Goal: Task Accomplishment & Management: Manage account settings

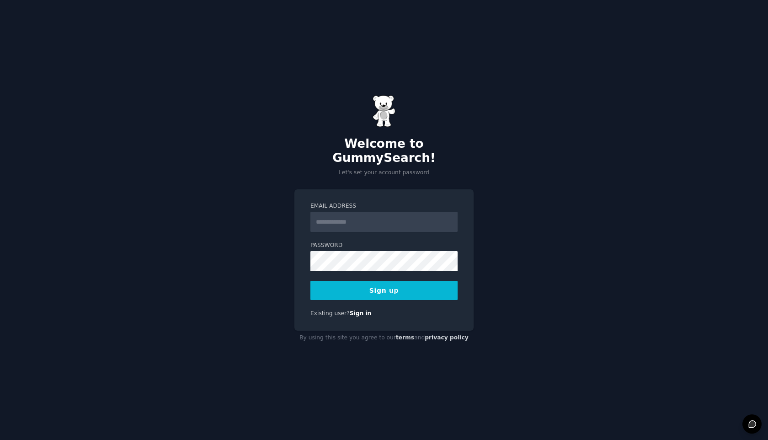
click at [390, 223] on input "Email Address" at bounding box center [383, 222] width 147 height 20
click at [342, 287] on button "Sign up" at bounding box center [383, 290] width 147 height 19
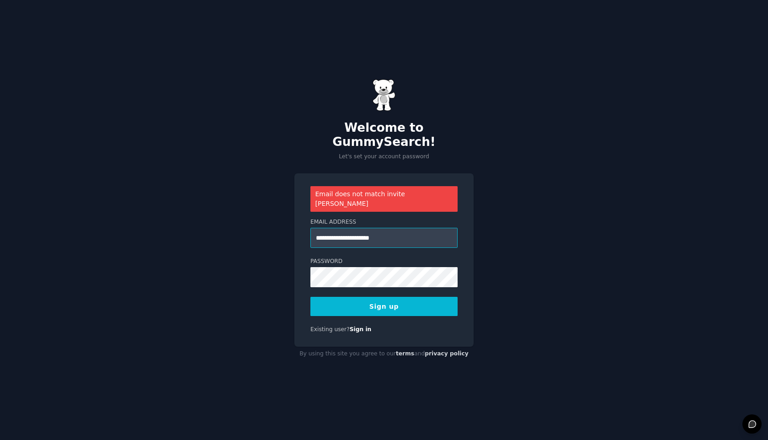
click at [419, 228] on input "**********" at bounding box center [383, 238] width 147 height 20
click at [333, 228] on input "**********" at bounding box center [383, 238] width 147 height 20
type input "**********"
click at [418, 297] on button "Sign up" at bounding box center [383, 306] width 147 height 19
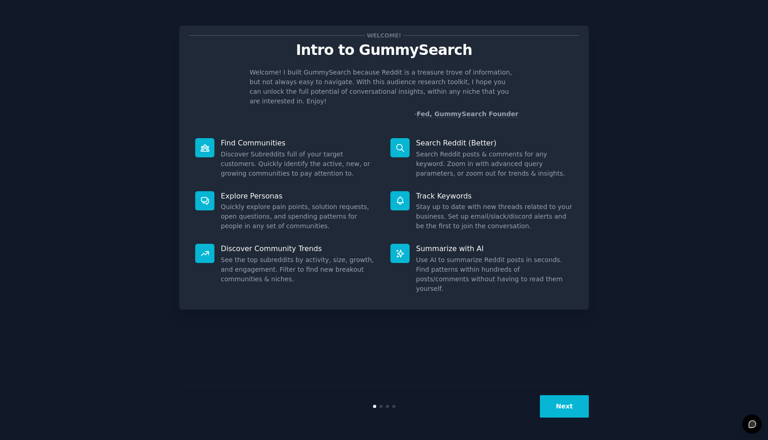
click at [560, 409] on button "Next" at bounding box center [564, 406] width 49 height 22
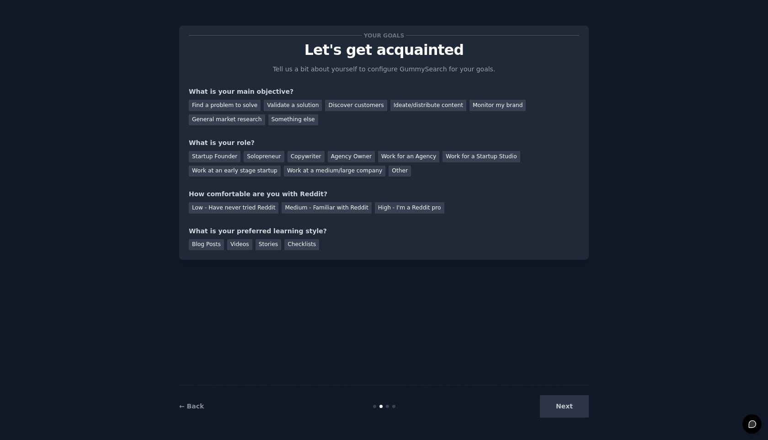
click at [560, 409] on div "Next" at bounding box center [520, 406] width 137 height 22
click at [234, 123] on div "General market research" at bounding box center [227, 119] width 76 height 11
click at [334, 111] on div "Find a problem to solve Validate a solution Discover customers Ideate/distribut…" at bounding box center [384, 110] width 390 height 29
click at [339, 109] on div "Discover customers" at bounding box center [356, 105] width 62 height 11
click at [241, 121] on div "General market research" at bounding box center [227, 119] width 76 height 11
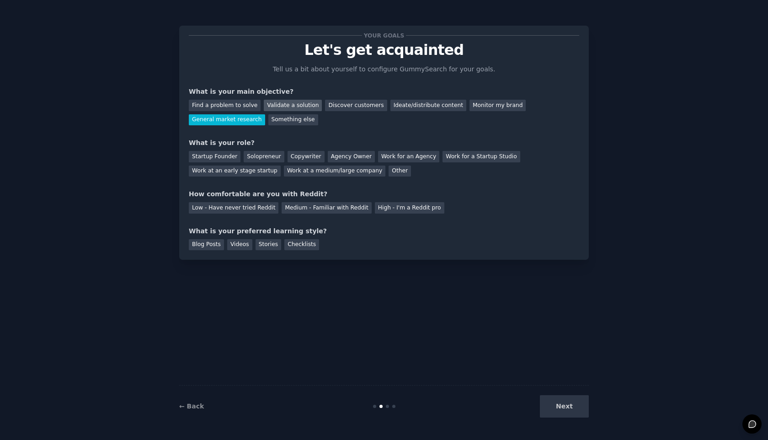
click at [274, 102] on div "Validate a solution" at bounding box center [293, 105] width 58 height 11
click at [224, 117] on div "General market research" at bounding box center [227, 119] width 76 height 11
click at [223, 156] on div "Startup Founder" at bounding box center [215, 156] width 52 height 11
click at [292, 210] on div "Medium - Familiar with Reddit" at bounding box center [326, 207] width 90 height 11
click at [212, 246] on div "Blog Posts" at bounding box center [206, 244] width 35 height 11
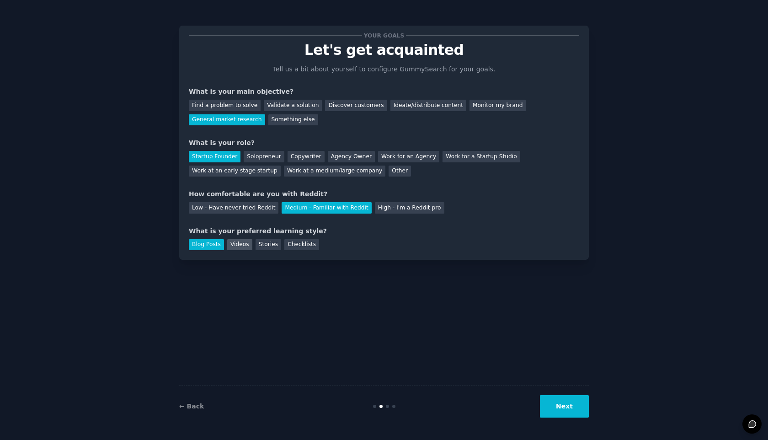
click at [232, 245] on div "Videos" at bounding box center [239, 244] width 25 height 11
click at [213, 244] on div "Blog Posts" at bounding box center [206, 244] width 35 height 11
click at [564, 405] on button "Next" at bounding box center [564, 406] width 49 height 22
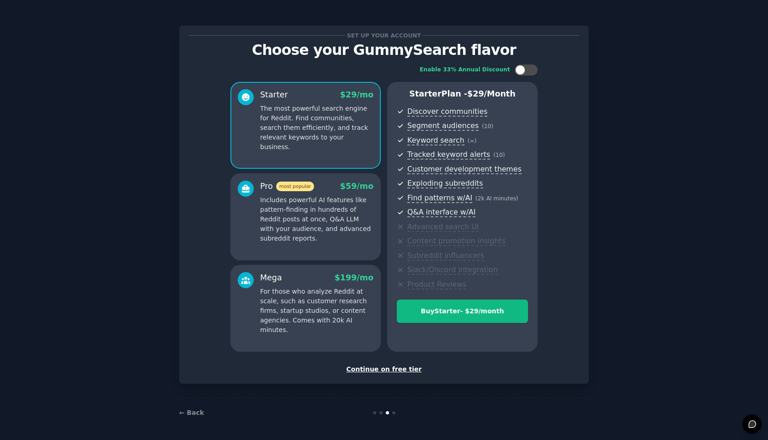
click at [386, 369] on div "Continue on free tier" at bounding box center [384, 369] width 390 height 10
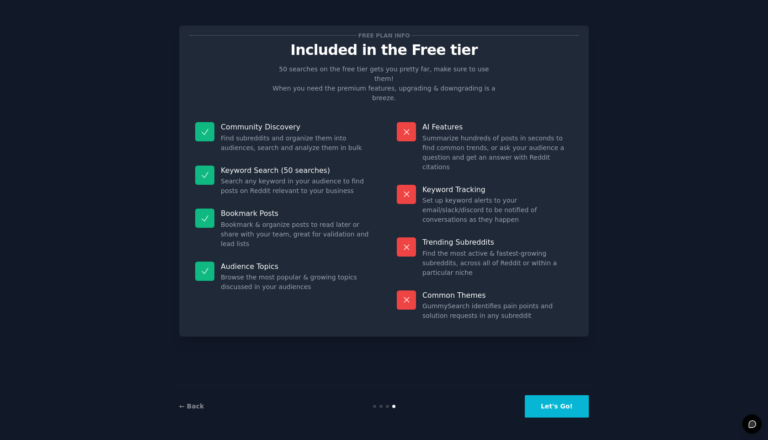
click at [556, 399] on button "Let's Go!" at bounding box center [557, 406] width 64 height 22
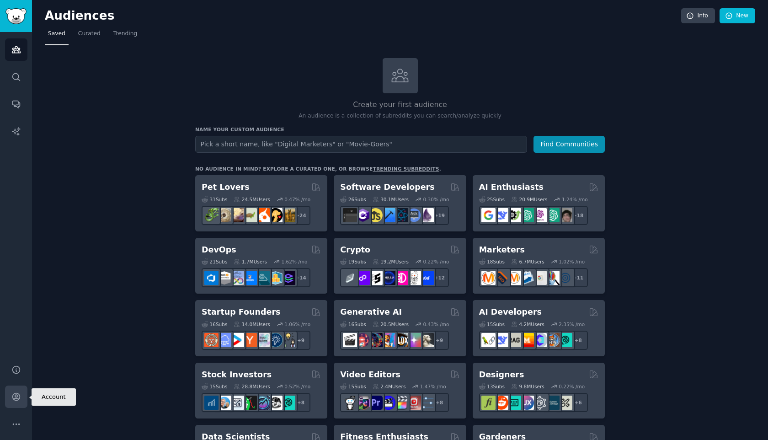
click at [17, 400] on icon "Sidebar" at bounding box center [16, 397] width 10 height 10
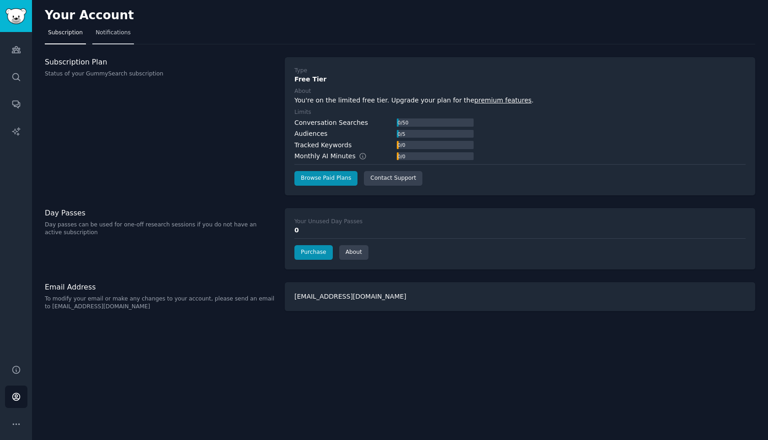
click at [105, 30] on span "Notifications" at bounding box center [113, 33] width 35 height 8
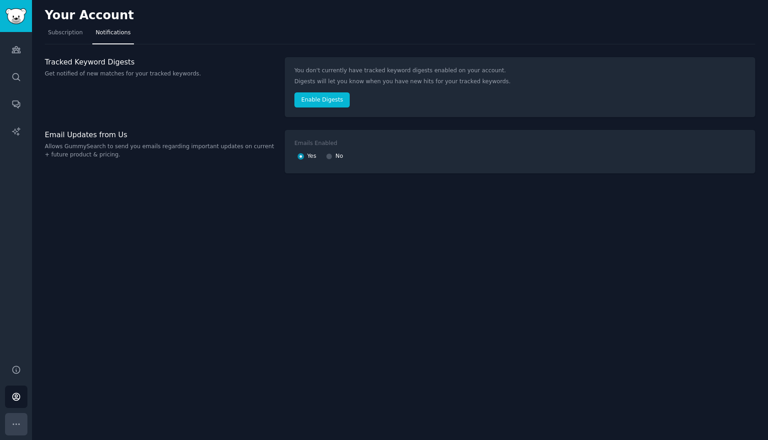
click at [16, 424] on icon "Sidebar" at bounding box center [16, 423] width 6 height 1
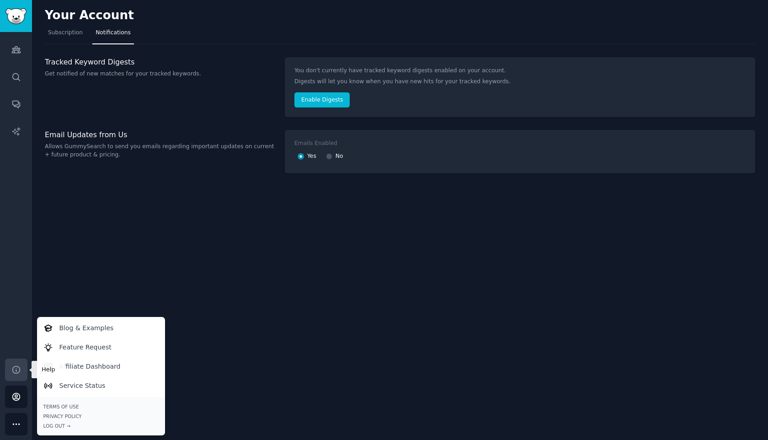
click at [17, 372] on icon "Sidebar" at bounding box center [15, 369] width 7 height 7
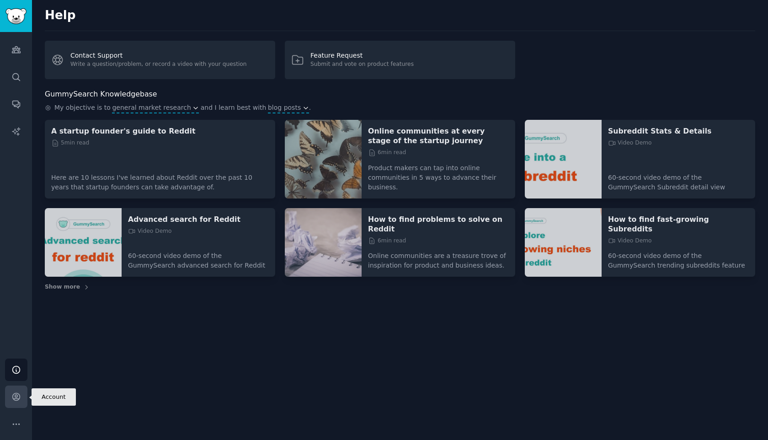
click at [16, 398] on icon "Sidebar" at bounding box center [15, 396] width 7 height 7
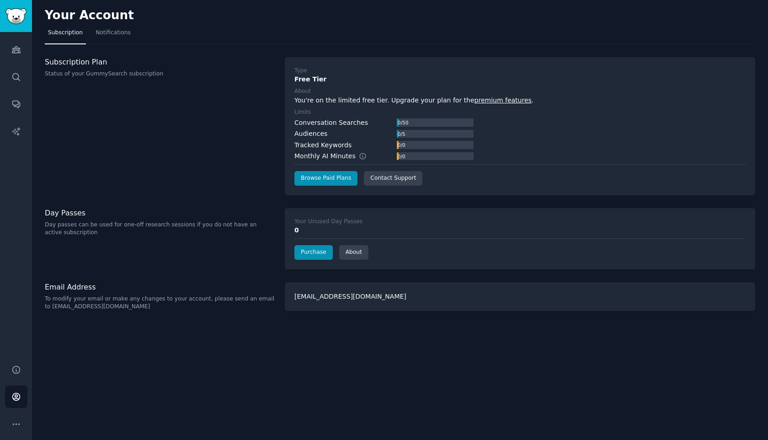
click at [82, 286] on h3 "Email Address" at bounding box center [160, 287] width 230 height 10
click at [326, 288] on div "[EMAIL_ADDRESS][DOMAIN_NAME]" at bounding box center [520, 296] width 470 height 29
click at [307, 295] on div "[EMAIL_ADDRESS][DOMAIN_NAME]" at bounding box center [520, 296] width 470 height 29
click at [119, 37] on link "Notifications" at bounding box center [113, 35] width 42 height 19
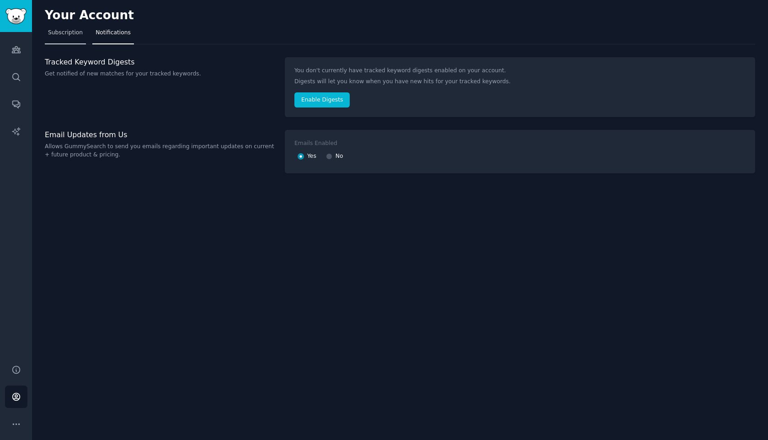
click at [81, 35] on span "Subscription" at bounding box center [65, 33] width 35 height 8
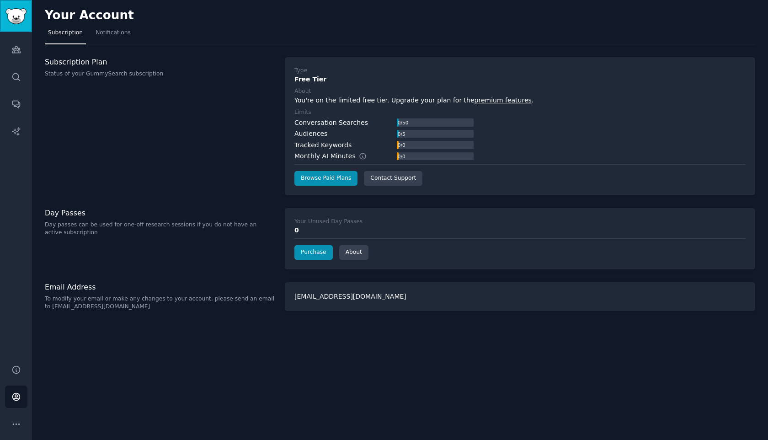
click at [20, 18] on img "Sidebar" at bounding box center [15, 16] width 21 height 16
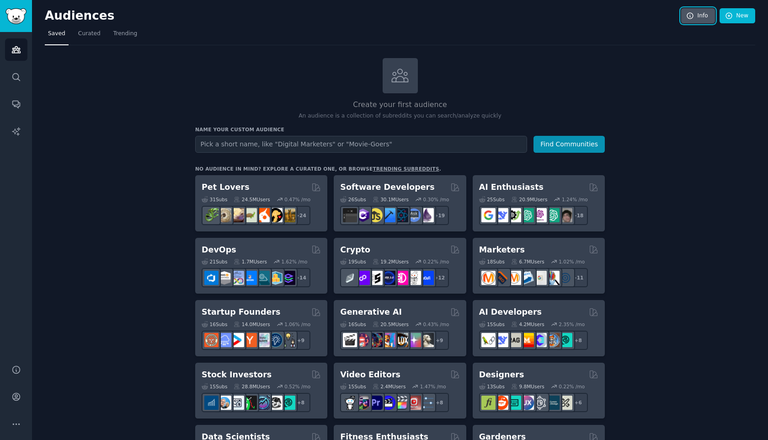
click at [697, 16] on link "Info" at bounding box center [698, 16] width 34 height 16
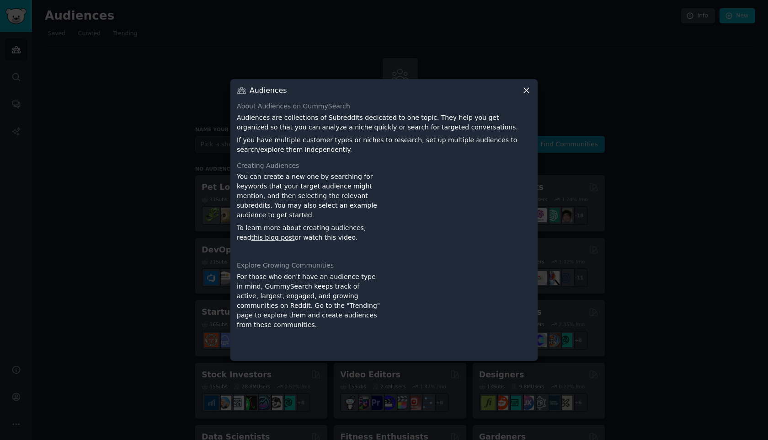
click at [528, 91] on icon at bounding box center [526, 90] width 10 height 10
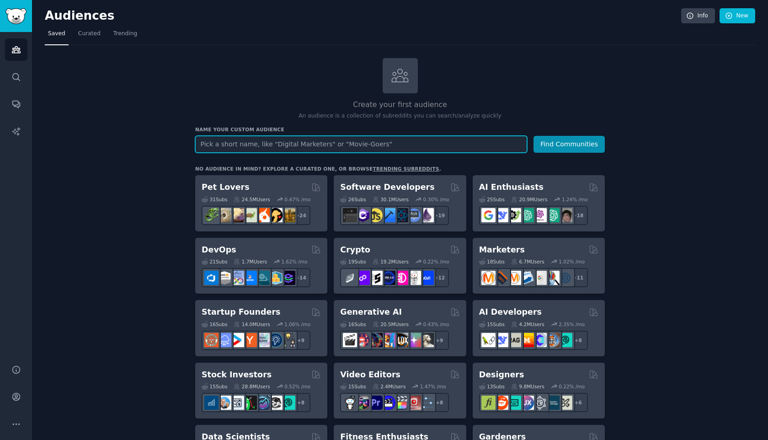
click at [388, 138] on input "text" at bounding box center [361, 144] width 332 height 17
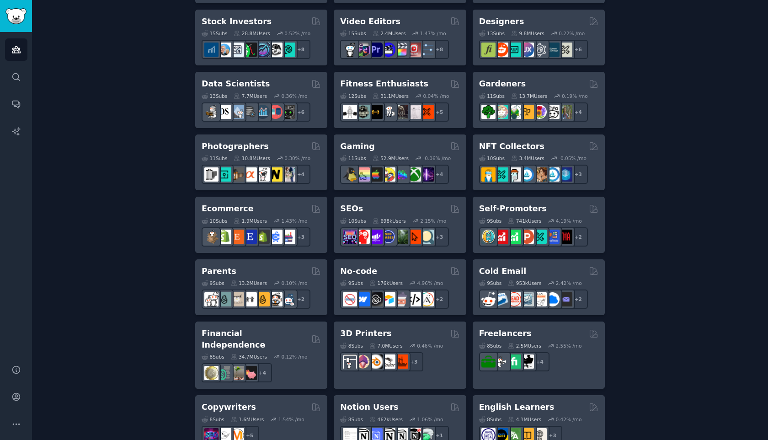
scroll to position [615, 0]
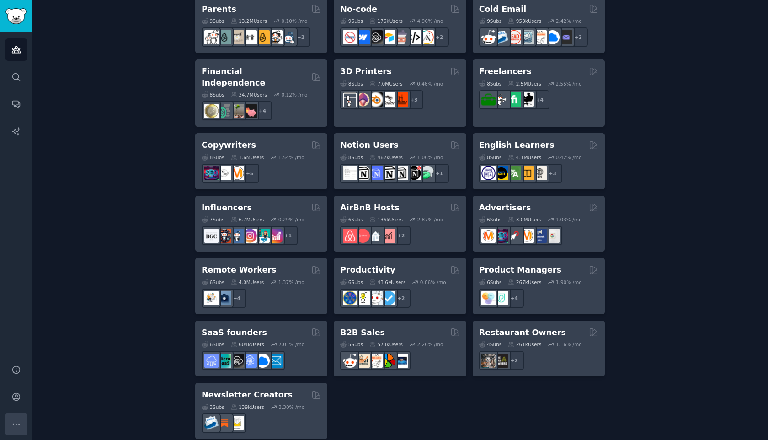
click at [18, 428] on icon "Sidebar" at bounding box center [16, 424] width 10 height 10
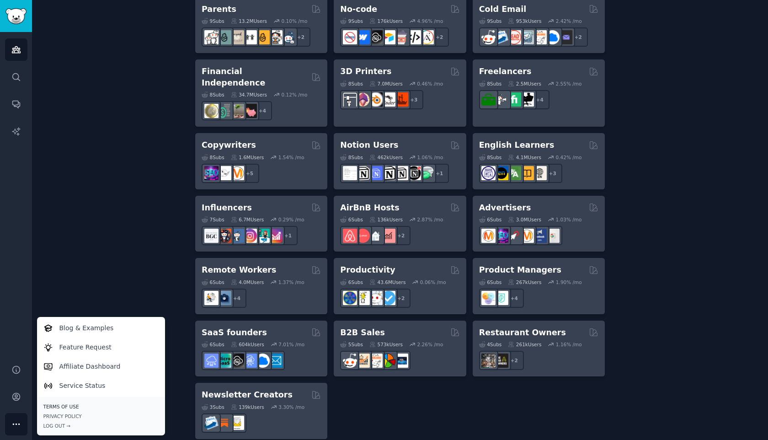
click at [74, 408] on link "Terms of Use" at bounding box center [100, 406] width 115 height 6
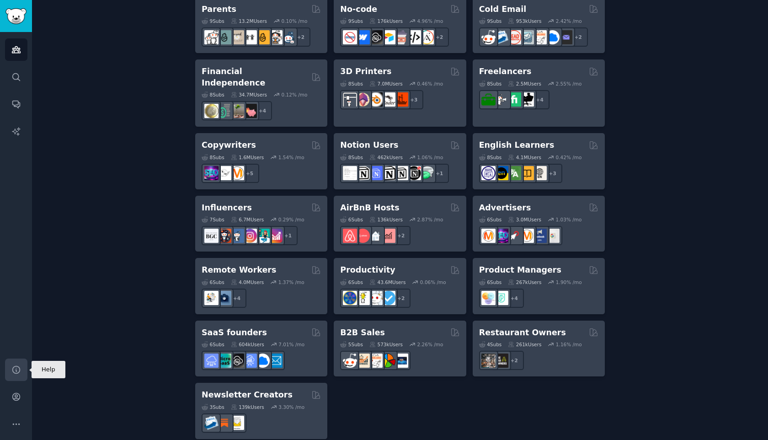
click at [19, 369] on icon "Sidebar" at bounding box center [15, 369] width 7 height 7
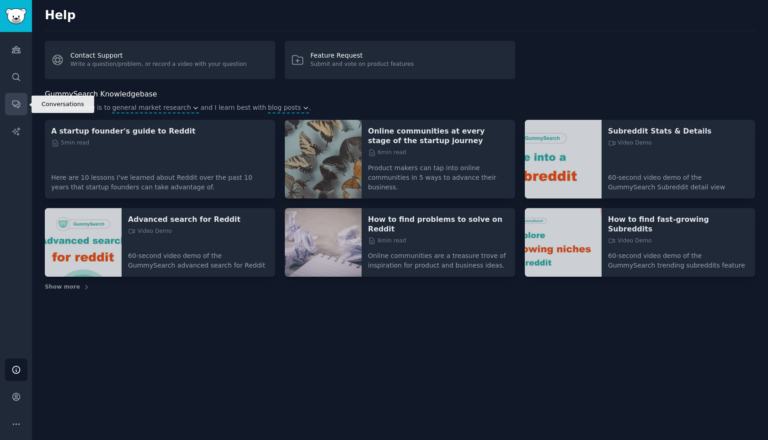
click at [21, 105] on icon "Sidebar" at bounding box center [16, 104] width 10 height 10
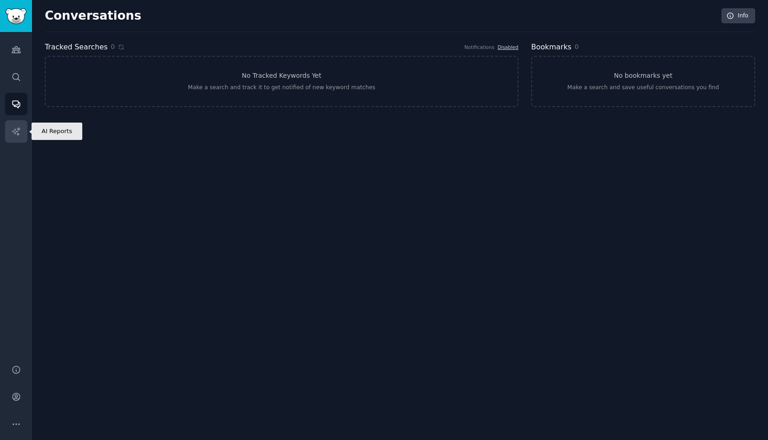
click at [18, 131] on icon "Sidebar" at bounding box center [16, 132] width 10 height 10
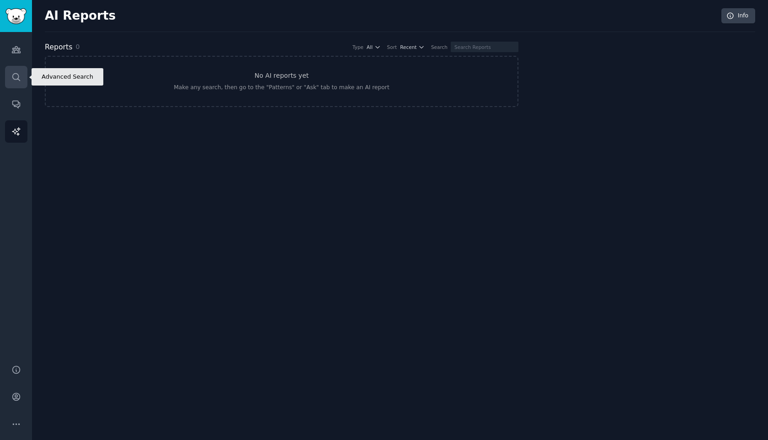
click at [12, 77] on icon "Sidebar" at bounding box center [15, 76] width 7 height 7
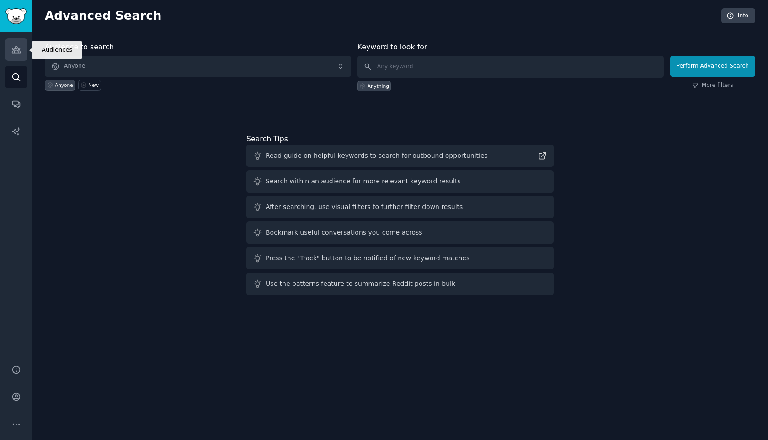
click at [12, 54] on link "Audiences" at bounding box center [16, 49] width 22 height 22
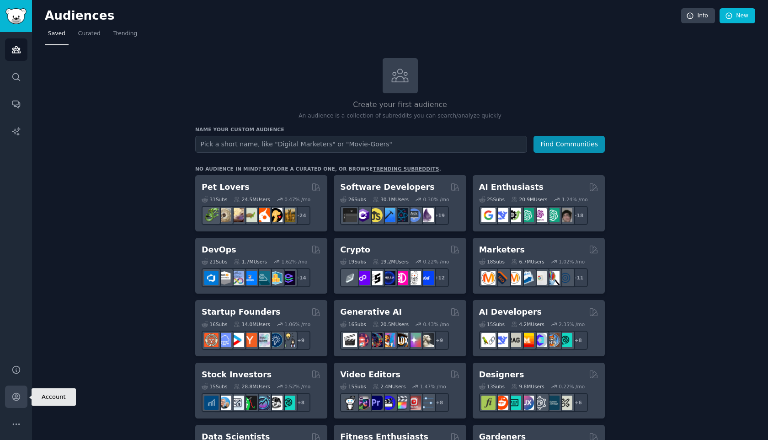
click at [14, 398] on icon "Sidebar" at bounding box center [15, 396] width 7 height 7
